Goal: Task Accomplishment & Management: Manage account settings

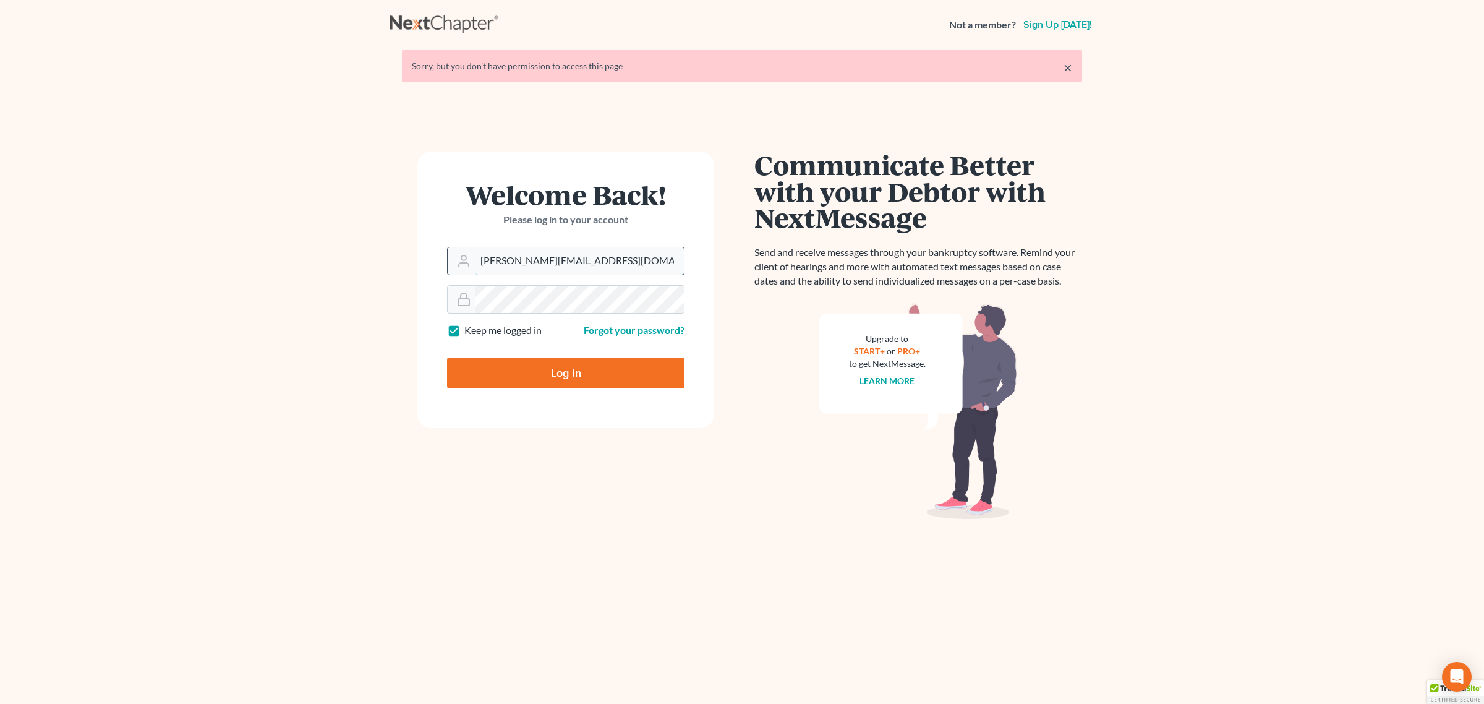
click at [605, 268] on input "[PERSON_NAME][EMAIL_ADDRESS][DOMAIN_NAME]" at bounding box center [580, 260] width 208 height 27
type input "[EMAIL_ADDRESS][DOMAIN_NAME]"
drag, startPoint x: 505, startPoint y: 369, endPoint x: 566, endPoint y: 394, distance: 65.7
click at [507, 370] on input "Log In" at bounding box center [565, 372] width 237 height 31
type input "Thinking..."
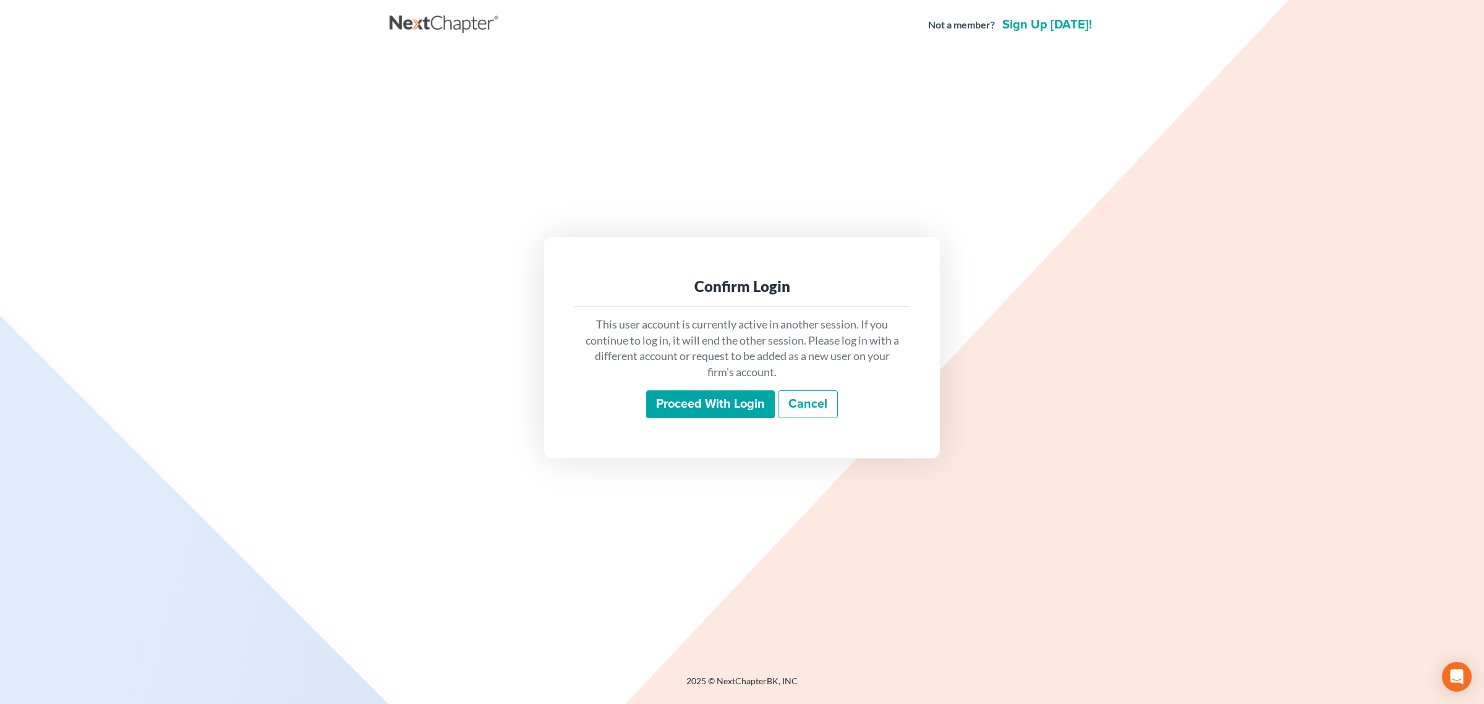
click at [709, 402] on input "Proceed with login" at bounding box center [710, 404] width 129 height 28
